Goal: Information Seeking & Learning: Learn about a topic

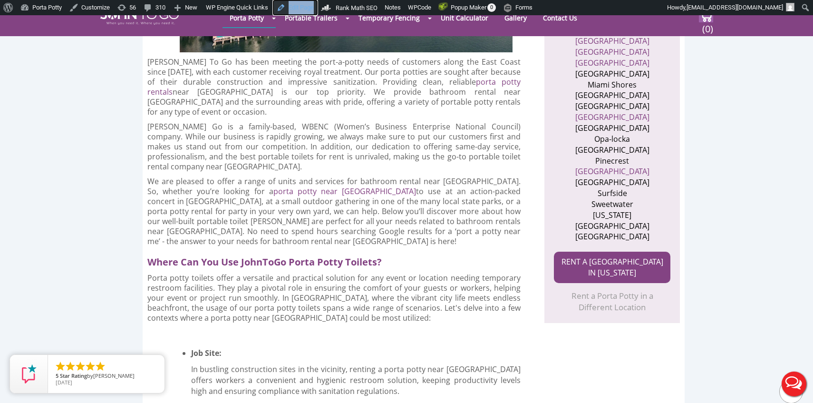
scroll to position [511, 0]
click at [155, 365] on icon "close" at bounding box center [155, 365] width 10 height 10
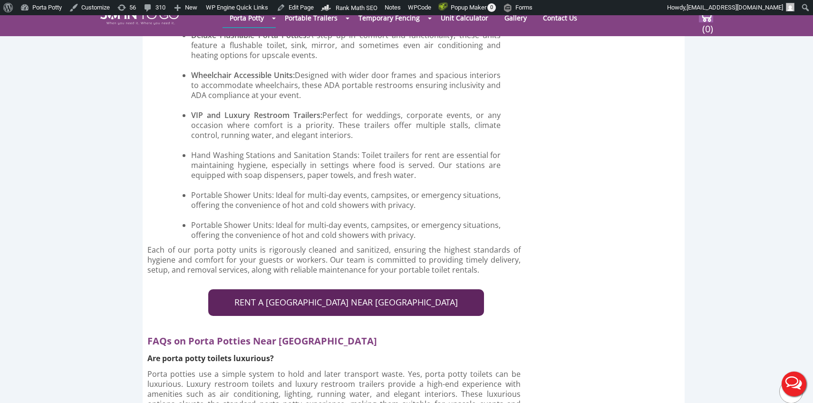
scroll to position [3896, 0]
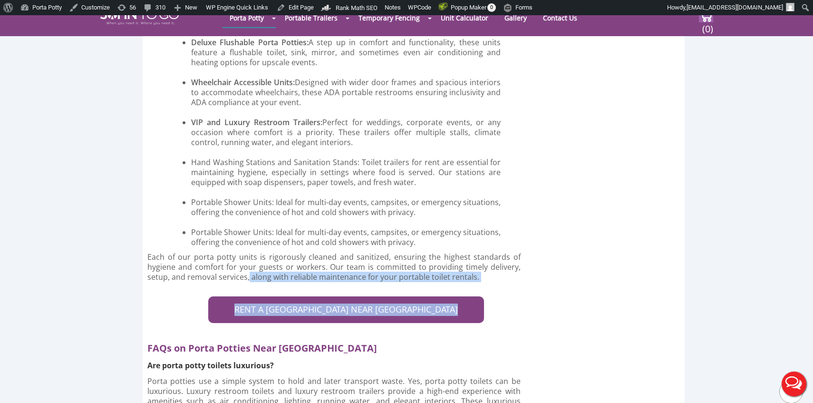
drag, startPoint x: 249, startPoint y: 143, endPoint x: 479, endPoint y: 203, distance: 238.3
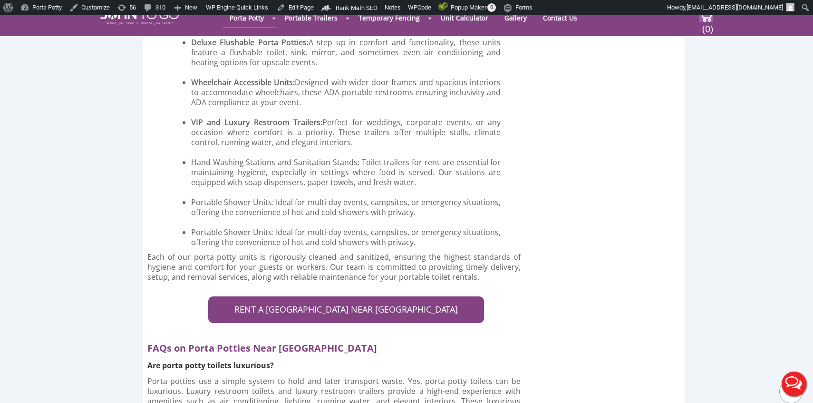
click at [403, 337] on h2 "FAQs on Porta Potties Near [GEOGRAPHIC_DATA]" at bounding box center [337, 345] width 381 height 17
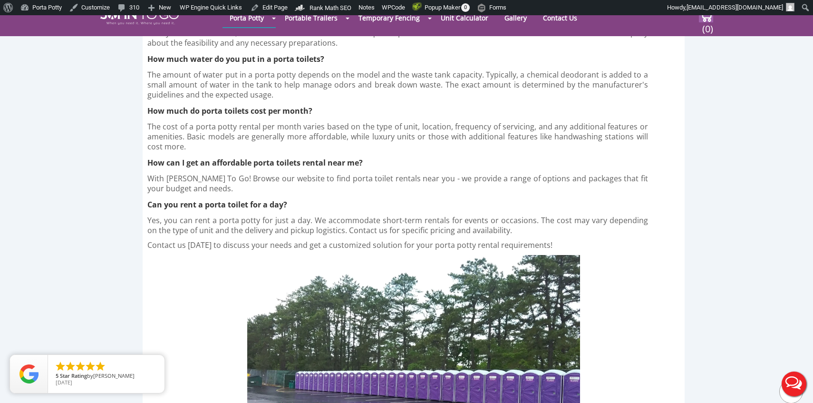
scroll to position [3090, 0]
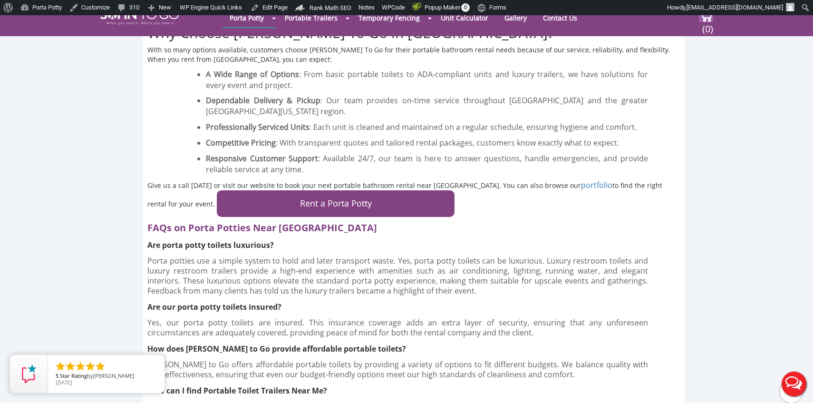
scroll to position [2200, 0]
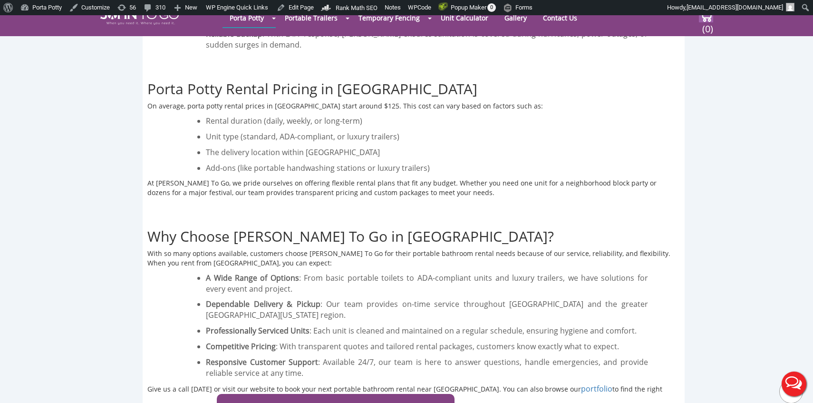
scroll to position [1818, 0]
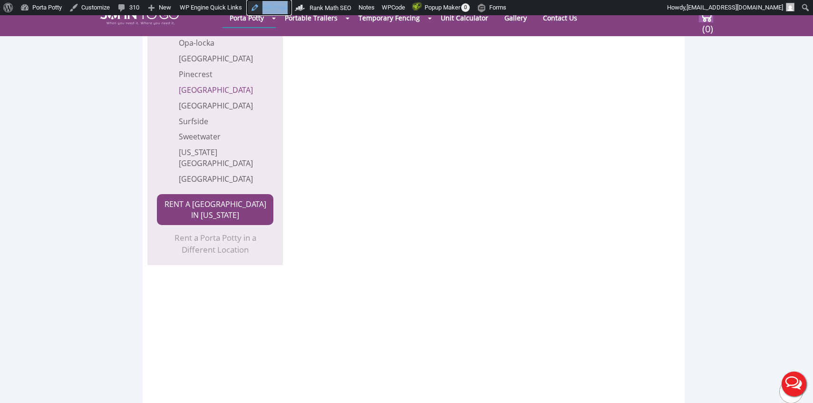
scroll to position [4120, 0]
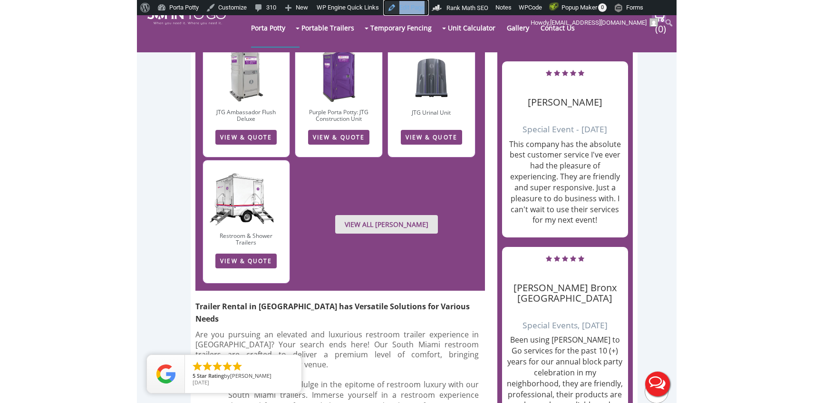
scroll to position [1065, 0]
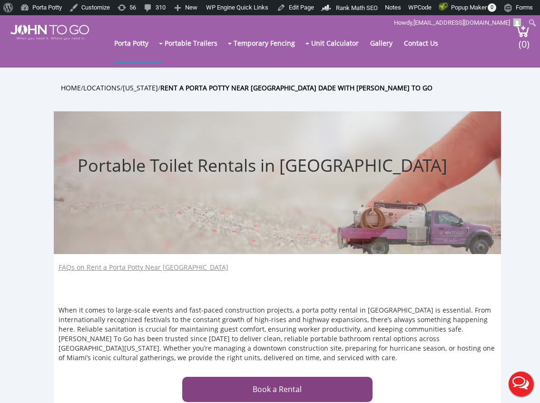
click at [132, 169] on span "Portable Toilet Rentals in Miami-Dade" at bounding box center [263, 165] width 370 height 23
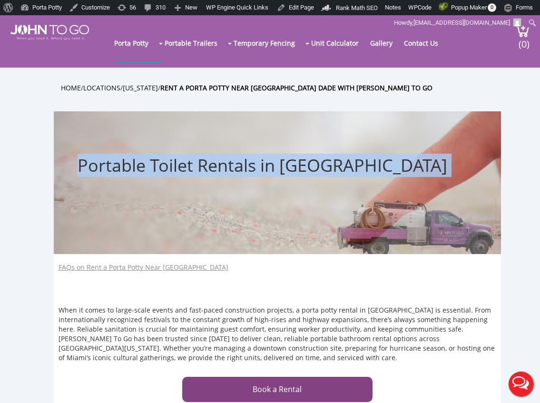
click at [132, 169] on span "Portable Toilet Rentals in Miami-Dade" at bounding box center [263, 165] width 370 height 23
copy div "Portable Toilet Rentals in Miami-Dade"
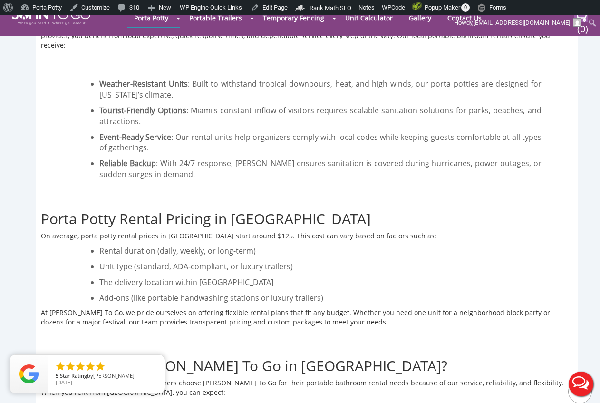
scroll to position [1680, 0]
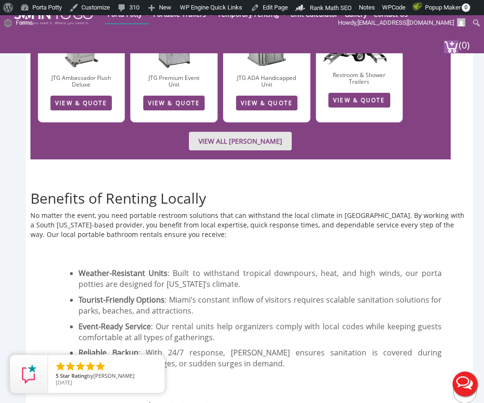
scroll to position [1735, 0]
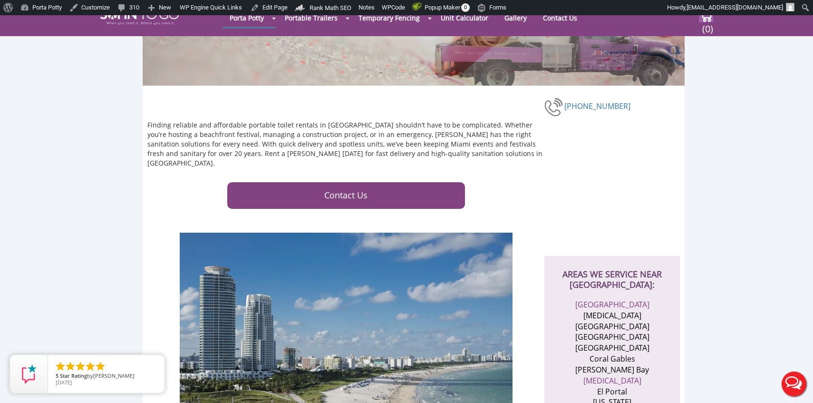
scroll to position [121, 0]
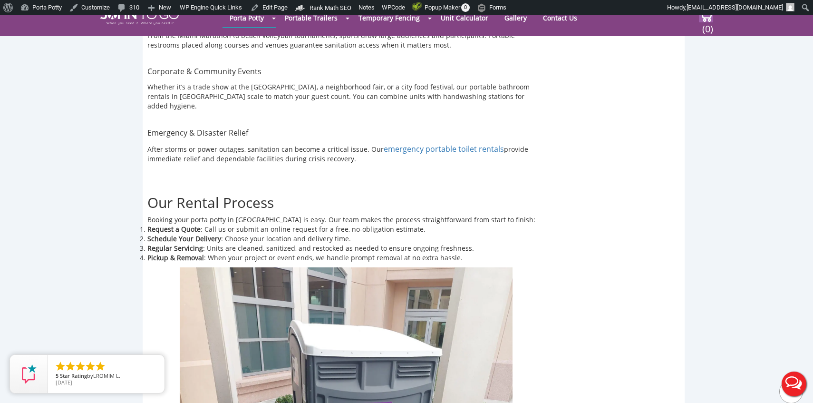
scroll to position [1918, 0]
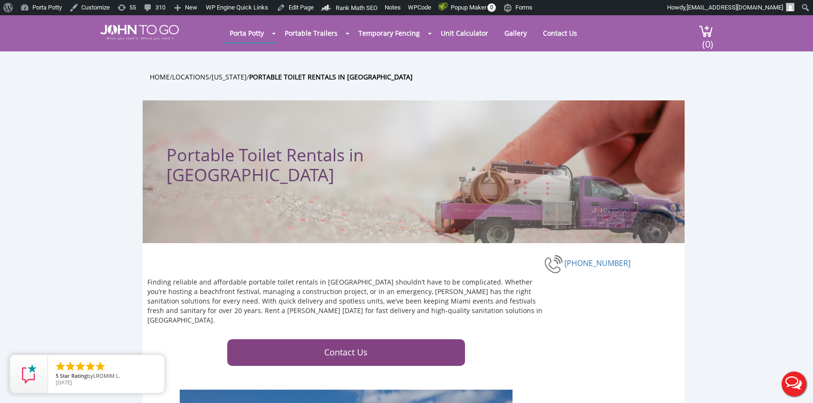
click at [416, 74] on ul "Home / Locations / [US_STATE] / Portable Toilet Rentals in [GEOGRAPHIC_DATA]" at bounding box center [421, 76] width 542 height 11
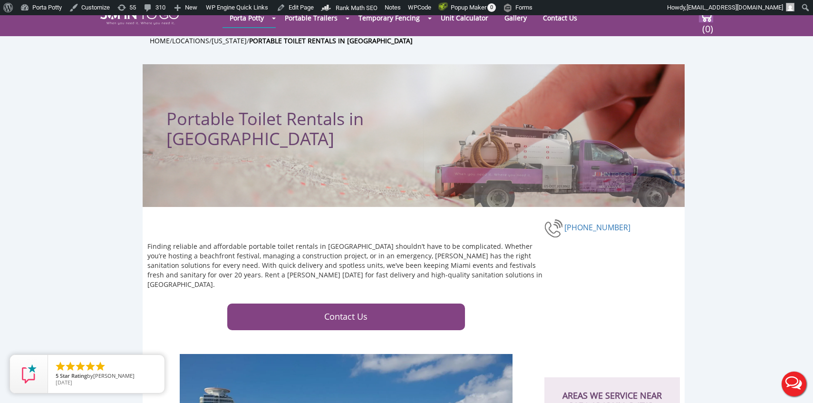
scroll to position [378, 0]
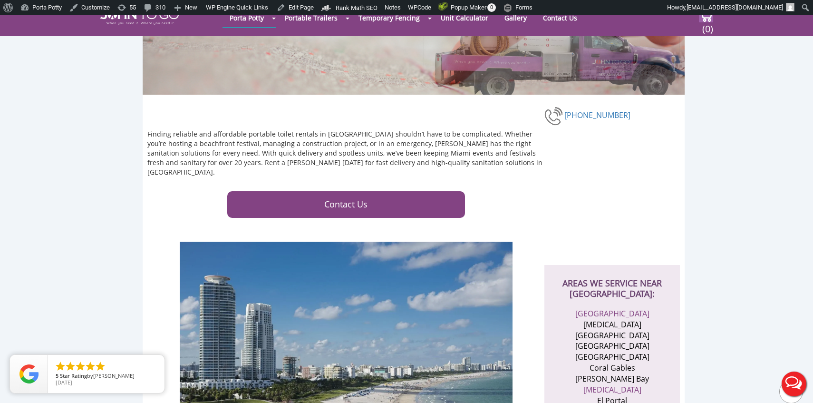
scroll to position [0, 0]
